Goal: Find specific page/section: Find specific page/section

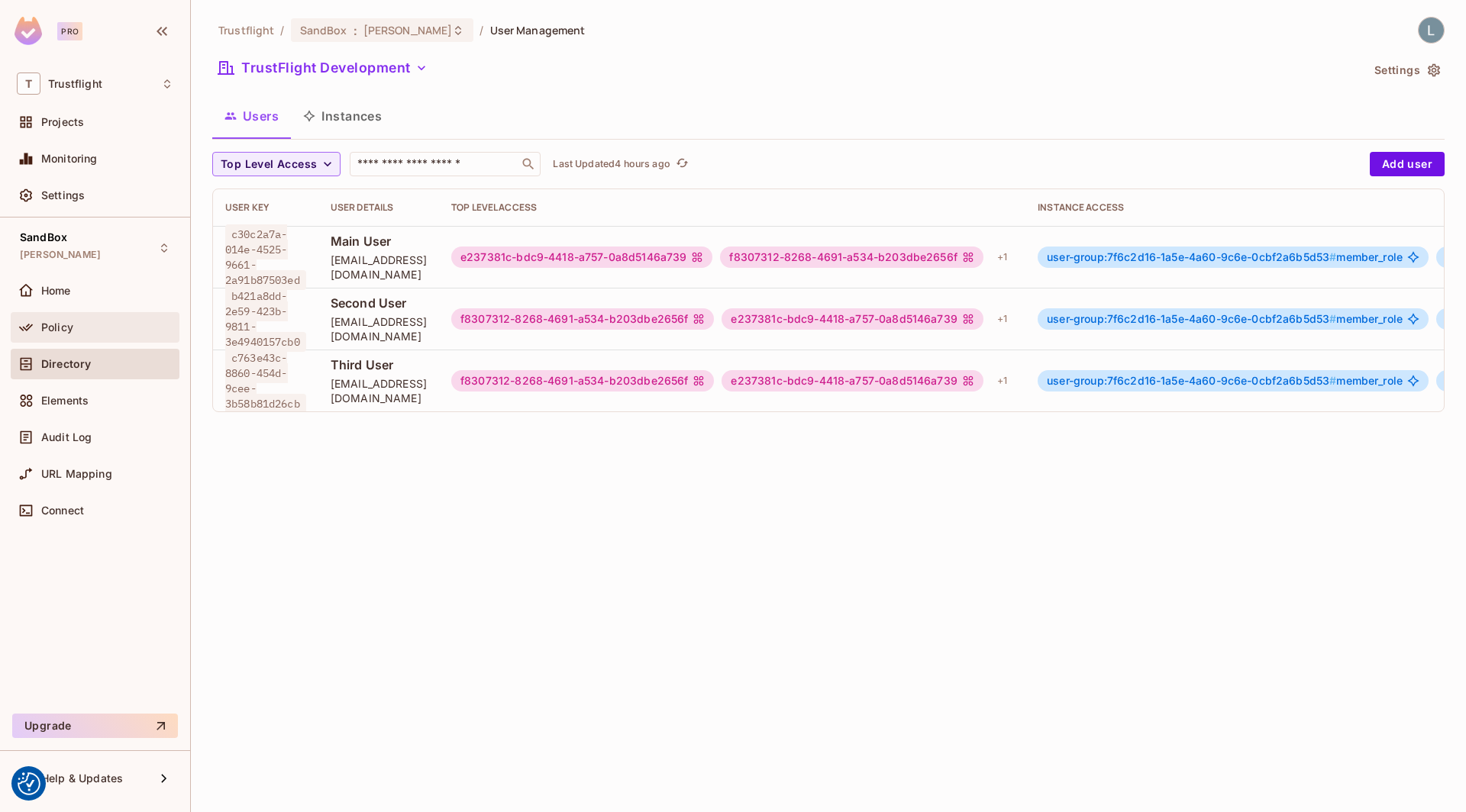
click at [66, 324] on span "Policy" at bounding box center [57, 327] width 32 height 12
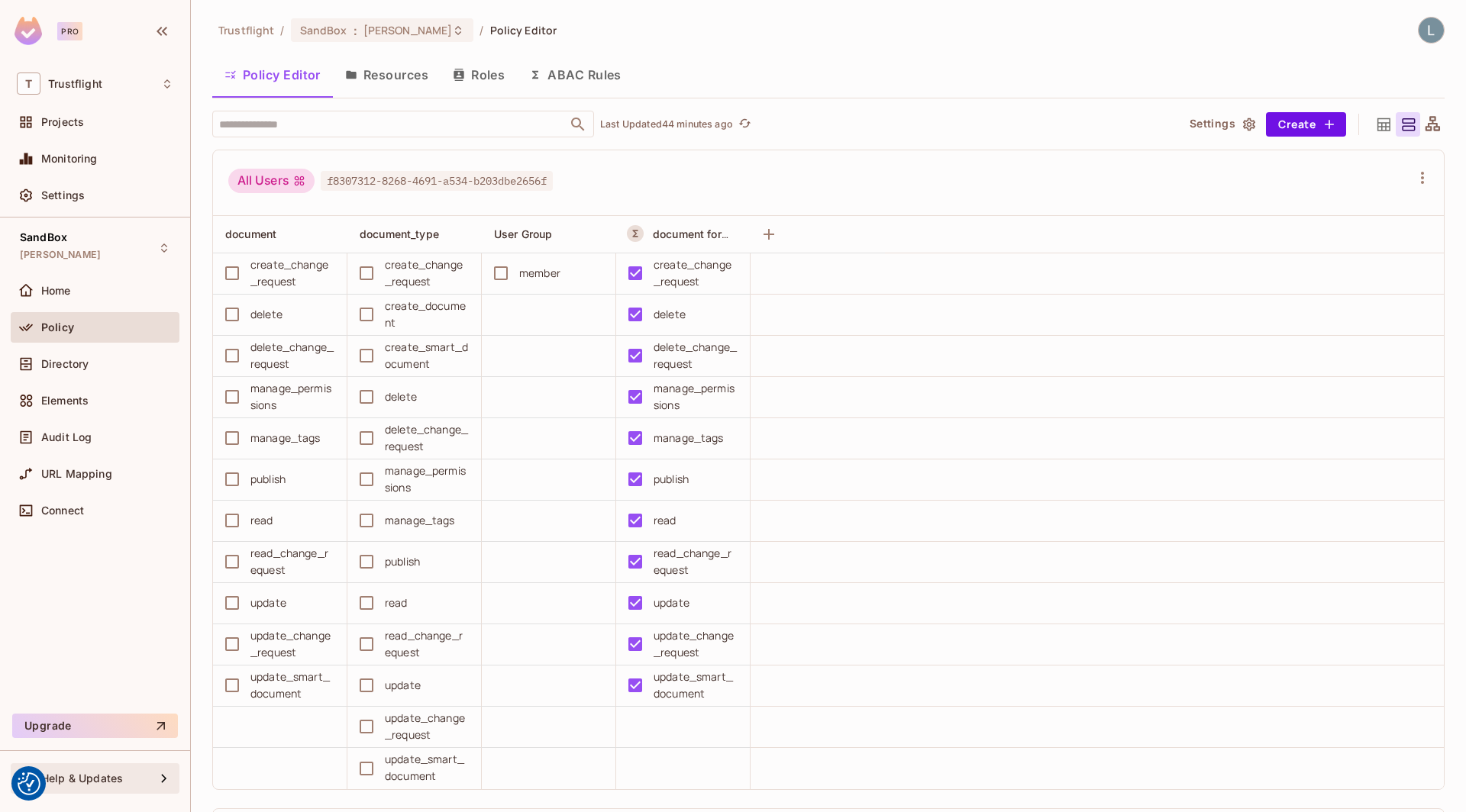
click at [93, 773] on span "Help & Updates" at bounding box center [82, 778] width 82 height 12
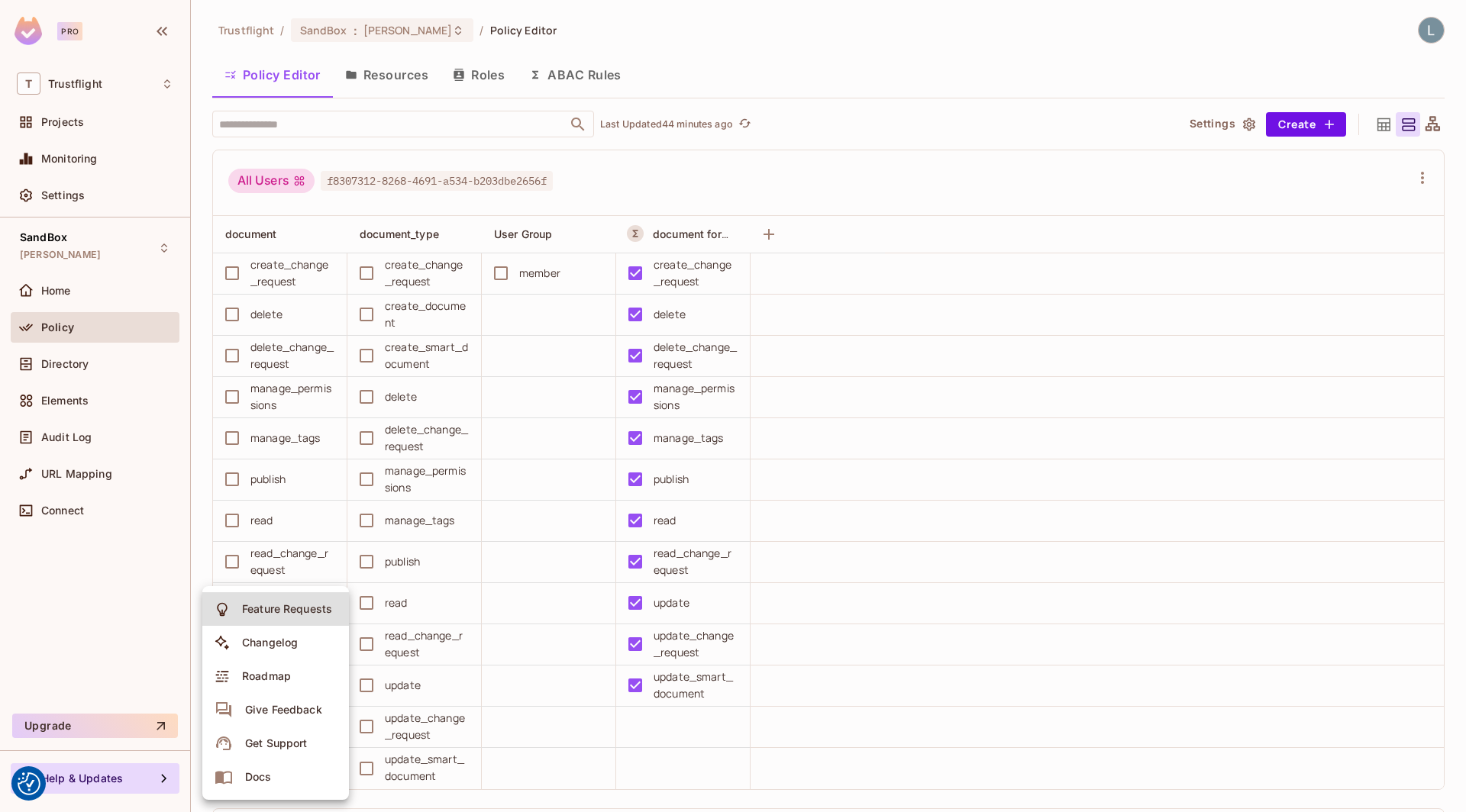
click at [286, 774] on li "Docs" at bounding box center [276, 777] width 147 height 34
